Goal: Task Accomplishment & Management: Use online tool/utility

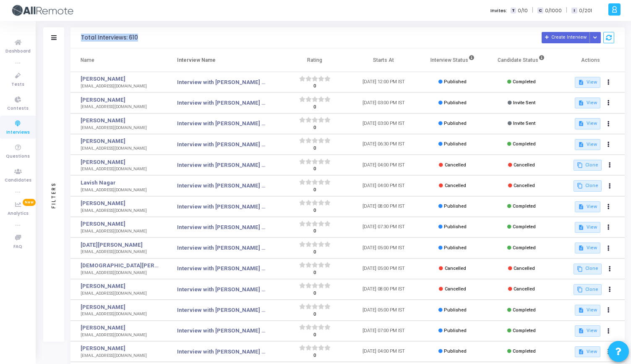
drag, startPoint x: 81, startPoint y: 36, endPoint x: 162, endPoint y: 37, distance: 81.0
click at [162, 37] on h3 "Total Interviews: 610 Create Interview Schedule Interviews via Excel Schedule I…" at bounding box center [348, 37] width 534 height 11
drag, startPoint x: 162, startPoint y: 37, endPoint x: 74, endPoint y: 36, distance: 87.7
click at [74, 36] on div "Total Interviews: 610 Create Interview Schedule Interviews via Excel Schedule I…" at bounding box center [348, 37] width 554 height 21
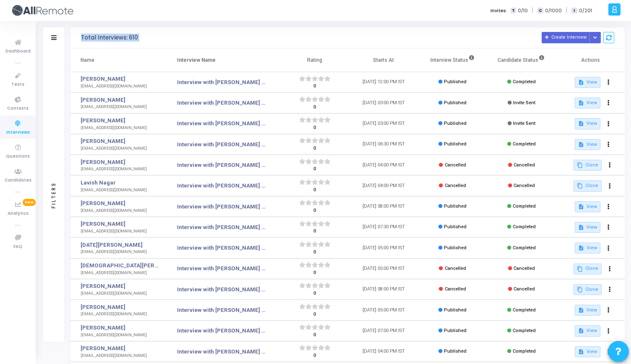
click at [74, 36] on div "Total Interviews: 610 Create Interview Schedule Interviews via Excel Schedule I…" at bounding box center [348, 37] width 554 height 21
drag, startPoint x: 74, startPoint y: 36, endPoint x: 185, endPoint y: 39, distance: 110.4
click at [185, 39] on div "Total Interviews: 610 Create Interview Schedule Interviews via Excel Schedule I…" at bounding box center [348, 37] width 554 height 21
click at [185, 39] on h3 "Total Interviews: 610 Create Interview Schedule Interviews via Excel Schedule I…" at bounding box center [348, 37] width 534 height 11
drag, startPoint x: 165, startPoint y: 32, endPoint x: 81, endPoint y: 39, distance: 84.6
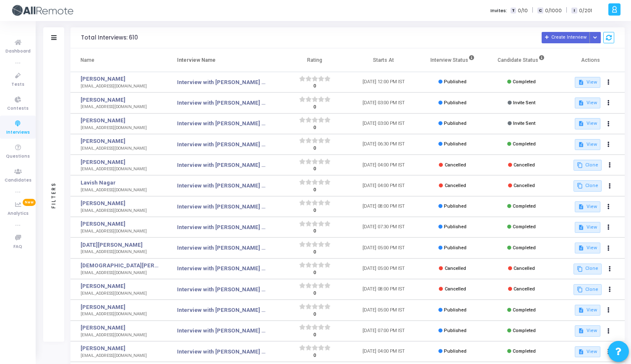
click at [81, 38] on h3 "Total Interviews: 610 Create Interview Schedule Interviews via Excel Schedule I…" at bounding box center [348, 37] width 534 height 11
drag, startPoint x: 80, startPoint y: 39, endPoint x: 154, endPoint y: 39, distance: 74.7
click at [154, 39] on div "Total Interviews: 610 Create Interview Schedule Interviews via Excel Schedule I…" at bounding box center [348, 37] width 554 height 21
click at [154, 39] on h3 "Total Interviews: 610 Create Interview Schedule Interviews via Excel Schedule I…" at bounding box center [348, 37] width 534 height 11
drag, startPoint x: 154, startPoint y: 39, endPoint x: 78, endPoint y: 36, distance: 76.1
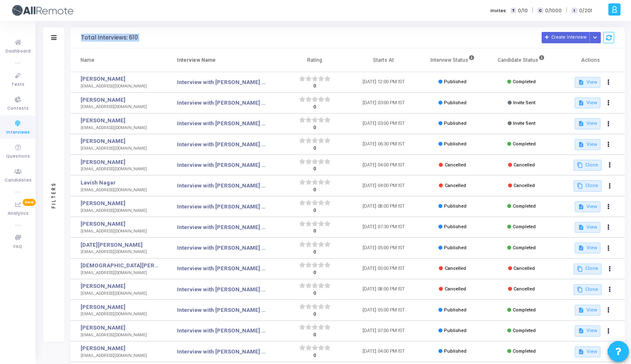
click at [78, 36] on div "Total Interviews: 610 Create Interview Schedule Interviews via Excel Schedule I…" at bounding box center [348, 37] width 554 height 21
drag, startPoint x: 78, startPoint y: 36, endPoint x: 160, endPoint y: 40, distance: 81.6
click at [160, 41] on div "Total Interviews: 610 Create Interview Schedule Interviews via Excel Schedule I…" at bounding box center [348, 37] width 554 height 21
click at [160, 40] on h3 "Total Interviews: 610 Create Interview Schedule Interviews via Excel Schedule I…" at bounding box center [348, 37] width 534 height 11
